Goal: Task Accomplishment & Management: Manage account settings

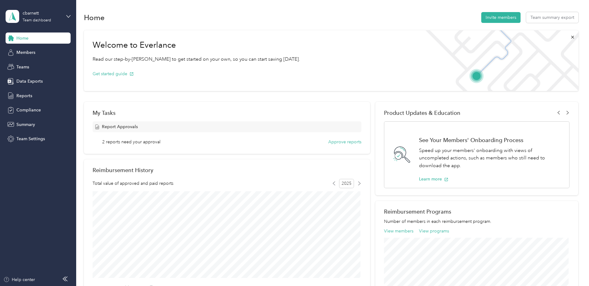
click at [129, 142] on span "2 reports need your approval" at bounding box center [131, 142] width 58 height 6
click at [348, 141] on button "Approve reports" at bounding box center [344, 142] width 33 height 6
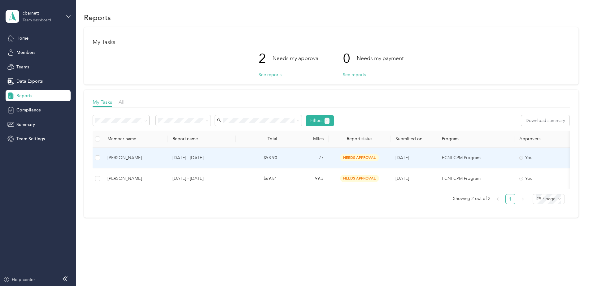
click at [153, 153] on td "Tasha Farmer" at bounding box center [134, 158] width 65 height 21
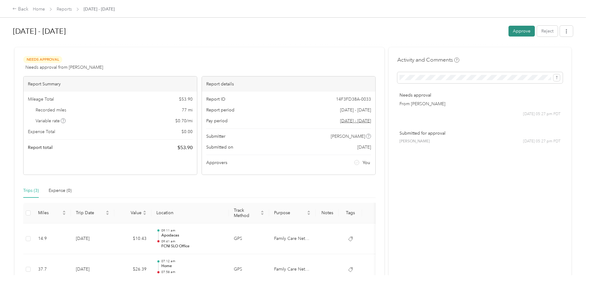
click at [525, 32] on button "Approve" at bounding box center [521, 31] width 26 height 11
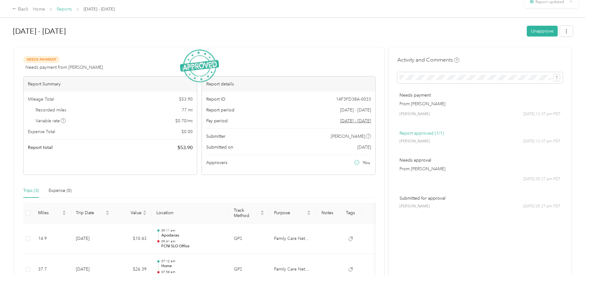
click at [68, 10] on link "Reports" at bounding box center [64, 8] width 15 height 5
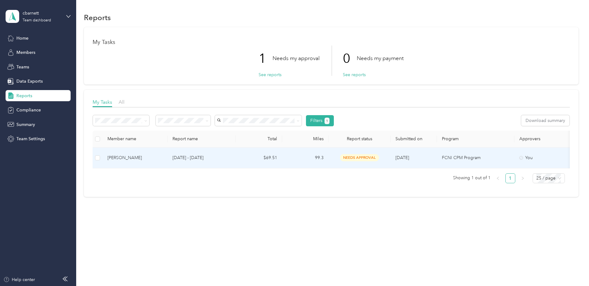
click at [358, 153] on td "needs approval" at bounding box center [359, 158] width 62 height 21
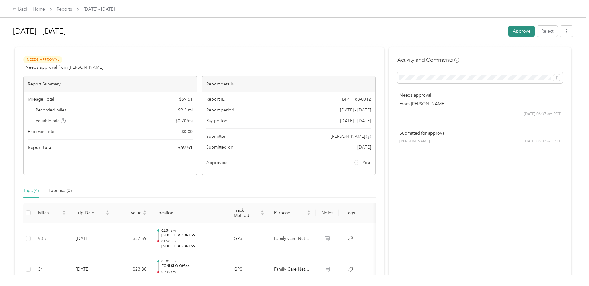
click at [516, 28] on button "Approve" at bounding box center [521, 31] width 26 height 11
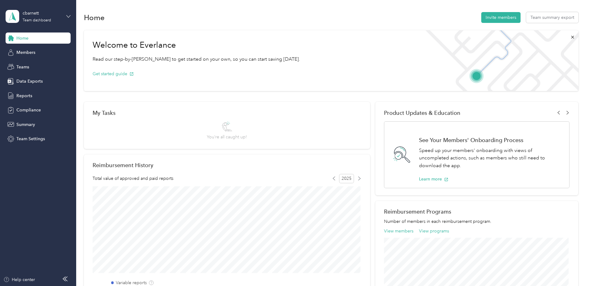
click at [67, 15] on icon at bounding box center [68, 16] width 4 height 4
click at [47, 64] on div "Personal dashboard" at bounding box center [30, 65] width 39 height 6
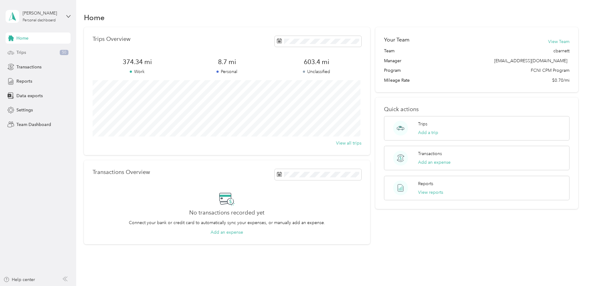
click at [28, 53] on div "Trips 50" at bounding box center [38, 52] width 65 height 11
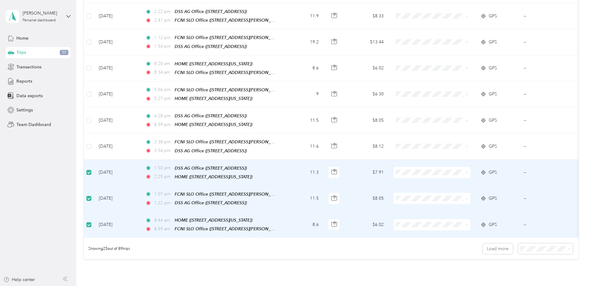
scroll to position [504, 0]
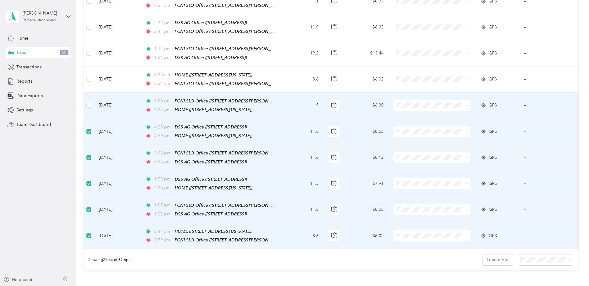
click at [85, 94] on td at bounding box center [89, 106] width 10 height 26
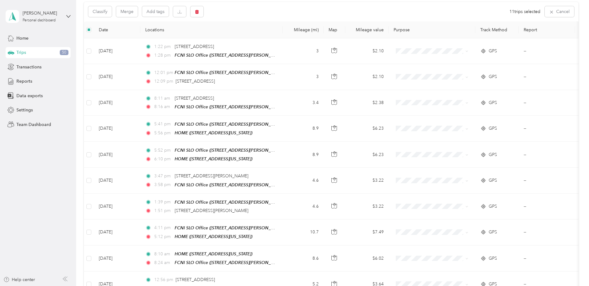
scroll to position [0, 0]
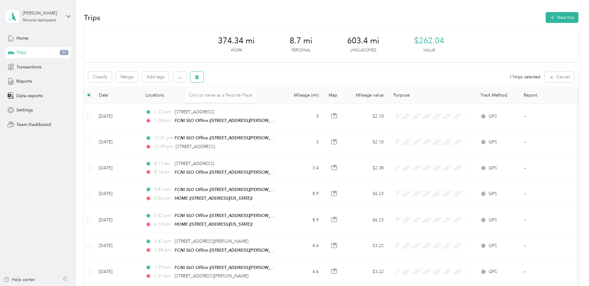
click at [199, 74] on button "button" at bounding box center [196, 76] width 13 height 11
click at [241, 102] on button "Yes" at bounding box center [244, 103] width 12 height 10
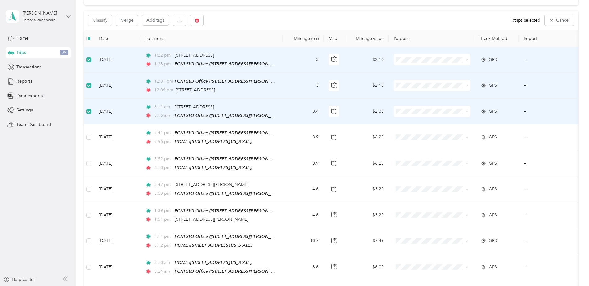
scroll to position [62, 0]
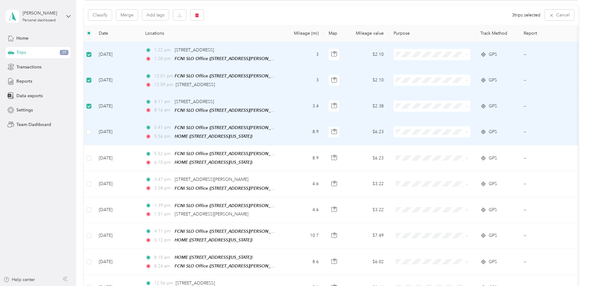
click at [84, 130] on td at bounding box center [89, 132] width 10 height 26
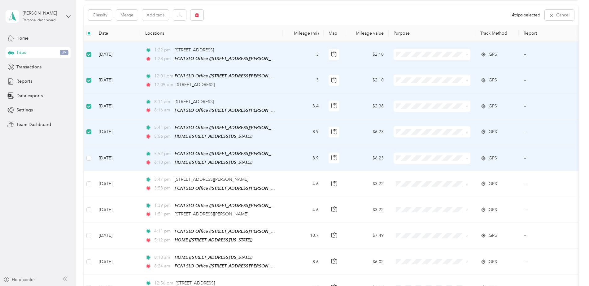
click at [417, 170] on li "Family Care Network" at bounding box center [431, 167] width 77 height 11
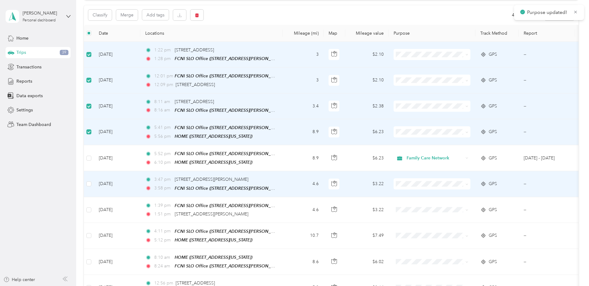
click at [417, 194] on li "Family Care Network" at bounding box center [431, 193] width 77 height 11
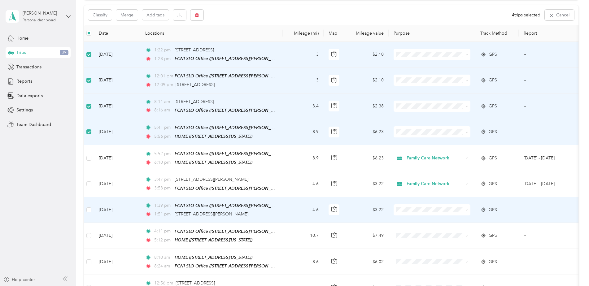
click at [418, 217] on span "Family Care Network" at bounding box center [436, 218] width 57 height 6
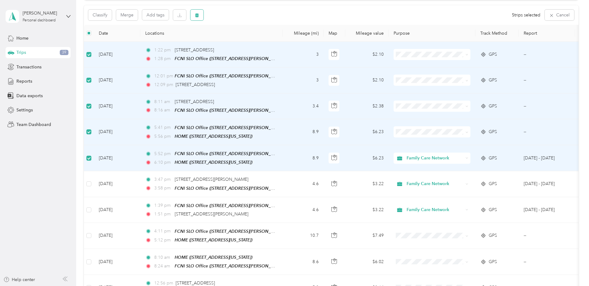
click at [198, 15] on icon "button" at bounding box center [197, 15] width 4 height 4
click at [239, 39] on button "Yes" at bounding box center [243, 41] width 12 height 10
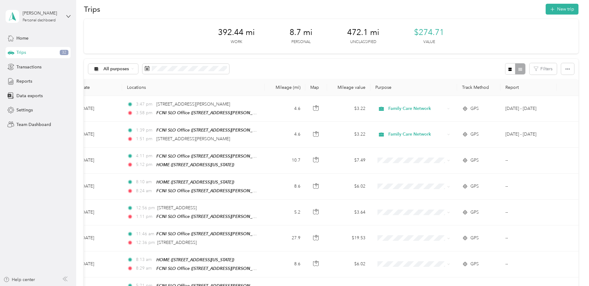
scroll to position [0, 0]
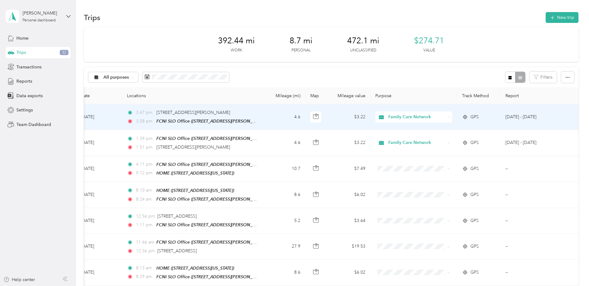
click at [213, 116] on div "3:47 pm [STREET_ADDRESS][PERSON_NAME] 3:58 pm FCNI SLO Office ([STREET_ADDRESS]…" at bounding box center [192, 116] width 130 height 15
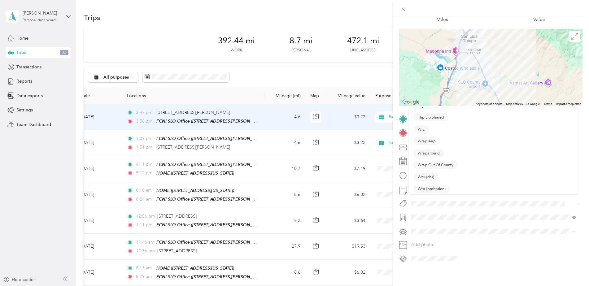
scroll to position [307, 0]
click at [460, 151] on div "Wraparound" at bounding box center [493, 153] width 160 height 8
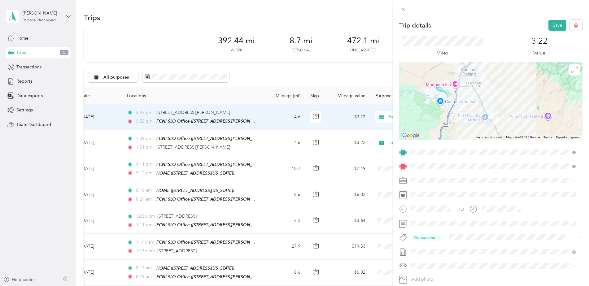
scroll to position [0, 0]
click at [557, 25] on button "Save" at bounding box center [557, 26] width 18 height 11
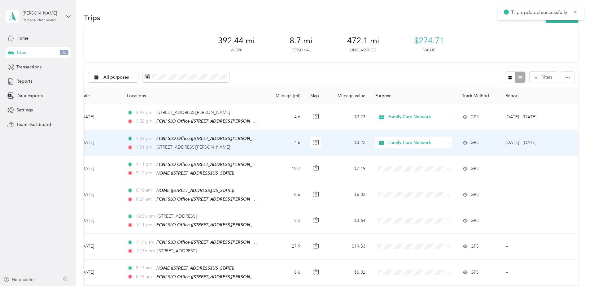
click at [268, 142] on td "4.6" at bounding box center [284, 143] width 41 height 26
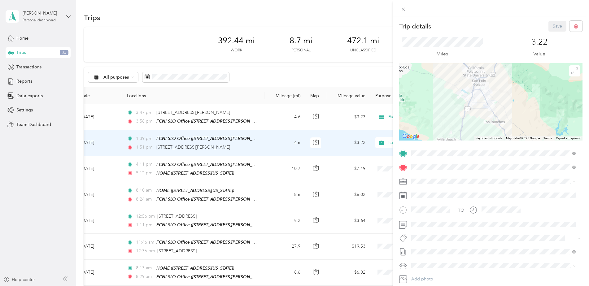
click at [432, 216] on button "Wraparound" at bounding box center [428, 215] width 31 height 8
click at [555, 25] on button "Save" at bounding box center [557, 26] width 18 height 11
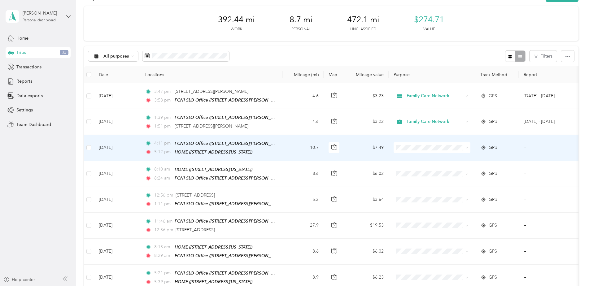
scroll to position [31, 0]
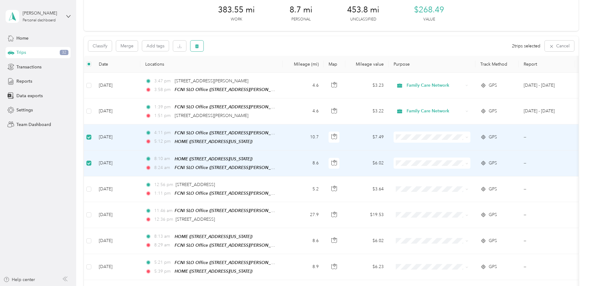
click at [197, 46] on icon "button" at bounding box center [197, 46] width 4 height 4
click at [240, 71] on button "Yes" at bounding box center [243, 72] width 12 height 10
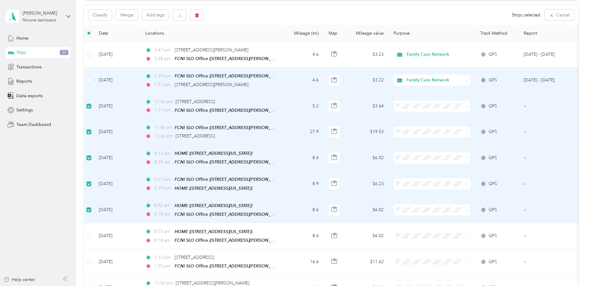
scroll to position [0, 0]
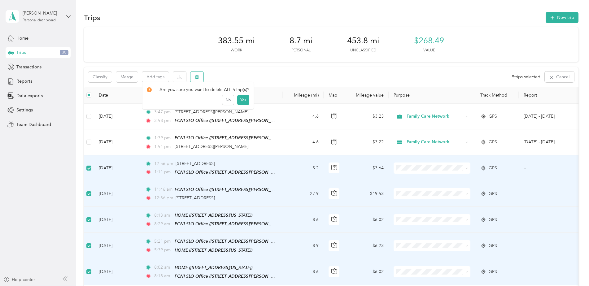
click at [197, 77] on icon "button" at bounding box center [197, 77] width 4 height 4
click at [243, 103] on button "Yes" at bounding box center [243, 103] width 12 height 10
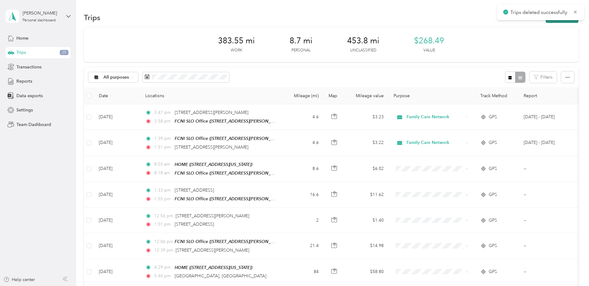
click at [553, 21] on button "New trip" at bounding box center [561, 17] width 33 height 11
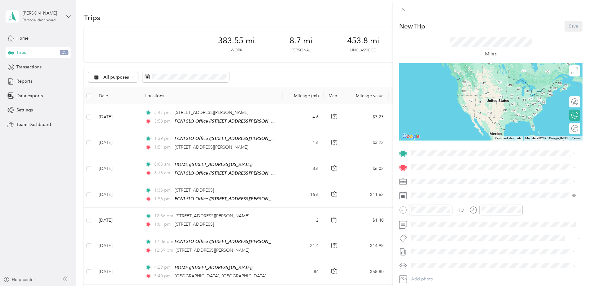
click at [449, 180] on div "TEAM FCNI SLO Office" at bounding box center [471, 179] width 96 height 8
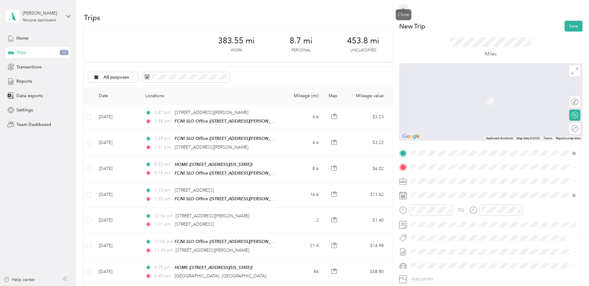
click at [400, 7] on span at bounding box center [403, 9] width 9 height 9
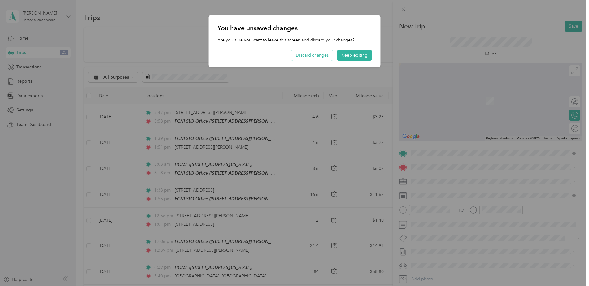
click at [326, 55] on button "Discard changes" at bounding box center [311, 55] width 41 height 11
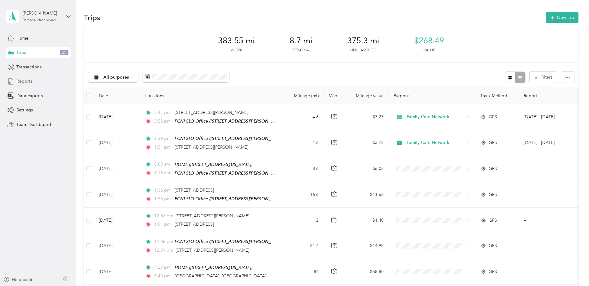
click at [27, 79] on span "Reports" at bounding box center [24, 81] width 16 height 6
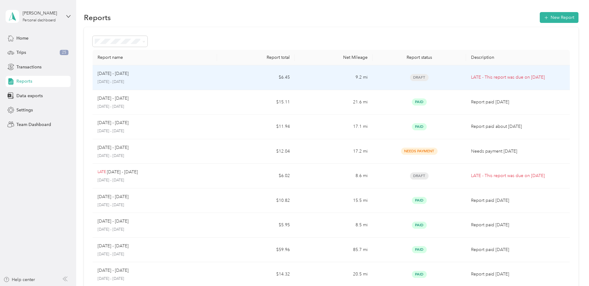
click at [201, 78] on div "[DATE] - [DATE] [DATE] - [DATE]" at bounding box center [154, 77] width 114 height 15
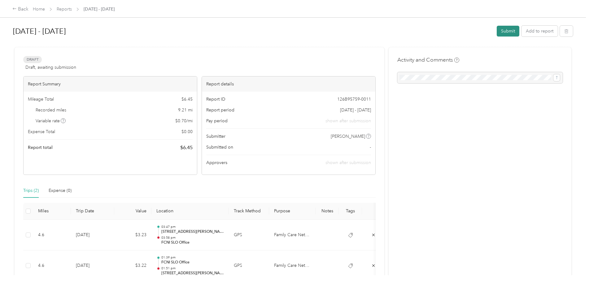
click at [503, 29] on button "Submit" at bounding box center [507, 31] width 23 height 11
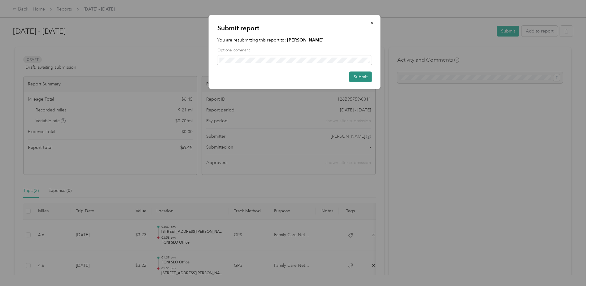
click at [359, 75] on button "Submit" at bounding box center [360, 76] width 23 height 11
